Goal: Task Accomplishment & Management: Manage account settings

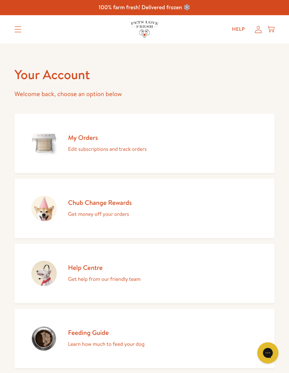
click at [235, 26] on link "Help" at bounding box center [239, 29] width 24 height 14
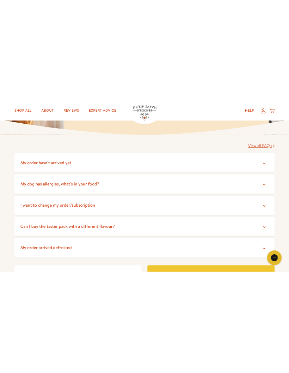
scroll to position [110, 0]
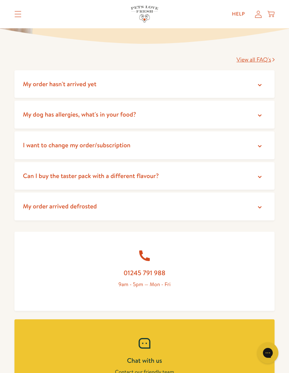
click at [192, 143] on summary "I want to change my order/subscription" at bounding box center [144, 145] width 260 height 28
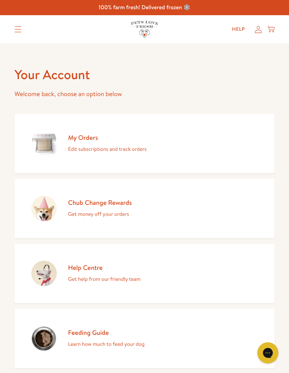
click at [204, 133] on link "My Orders Edit subscriptions and track orders" at bounding box center [144, 143] width 260 height 59
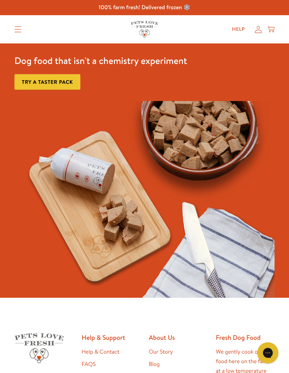
scroll to position [38, 0]
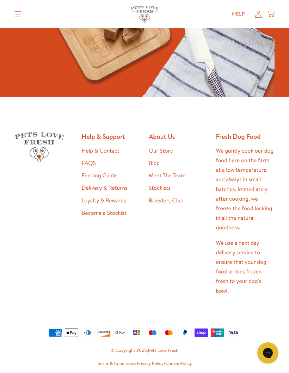
scroll to position [229, 0]
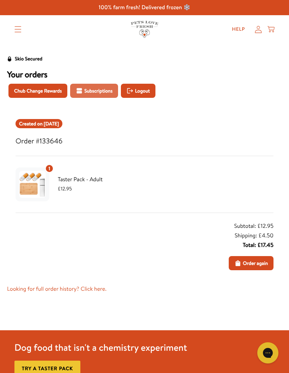
click at [113, 88] on span "Subscriptions" at bounding box center [98, 91] width 28 height 8
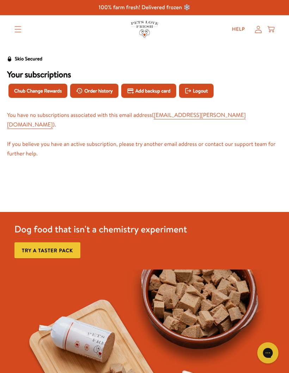
click at [258, 28] on icon at bounding box center [258, 29] width 7 height 7
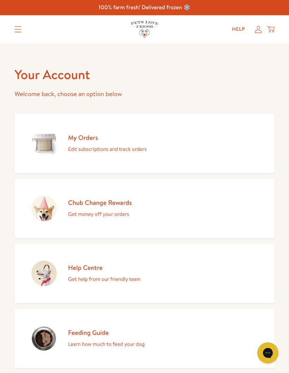
click at [150, 137] on link "My Orders Edit subscriptions and track orders" at bounding box center [144, 143] width 260 height 59
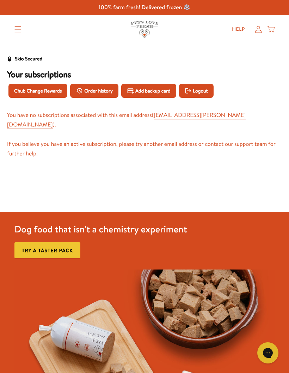
click at [271, 140] on div "You have no subscriptions associated with this email address ( [EMAIL_ADDRESS][…" at bounding box center [144, 134] width 275 height 48
click at [111, 91] on span "Order history" at bounding box center [98, 91] width 29 height 8
